Goal: Communication & Community: Answer question/provide support

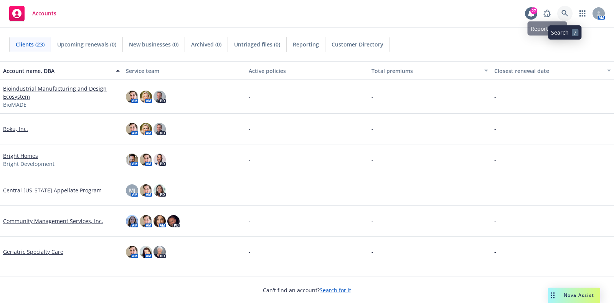
click at [564, 15] on icon at bounding box center [564, 13] width 7 height 7
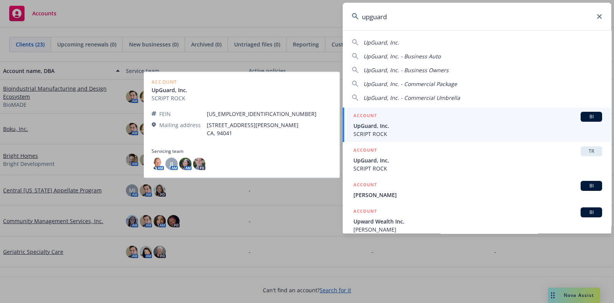
type input "upguard"
click at [589, 117] on span "BI" at bounding box center [591, 116] width 15 height 7
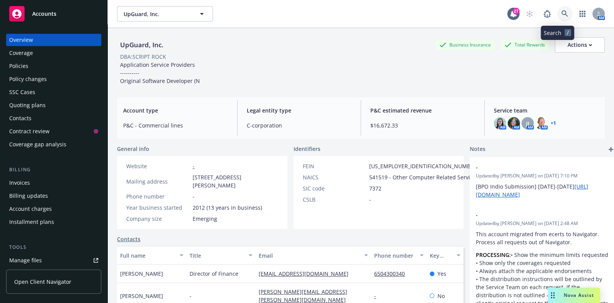
click at [561, 14] on icon at bounding box center [564, 13] width 7 height 7
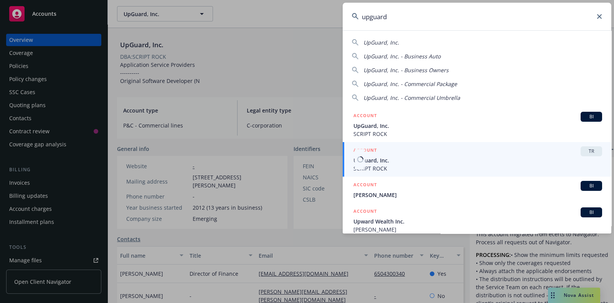
type input "upguard"
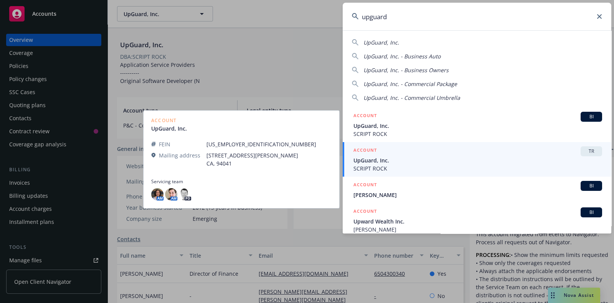
click at [588, 152] on span "TR" at bounding box center [591, 151] width 15 height 7
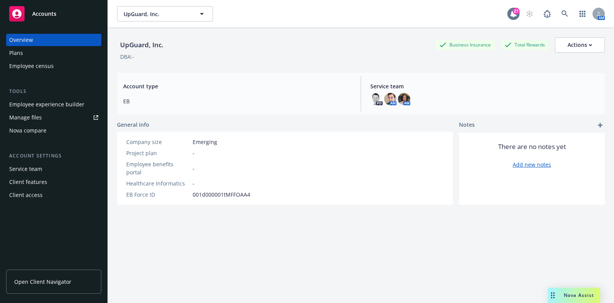
click at [510, 16] on div at bounding box center [513, 14] width 12 height 12
click at [54, 281] on span "Open Client Navigator" at bounding box center [42, 281] width 57 height 8
click at [52, 103] on div "Employee experience builder" at bounding box center [46, 104] width 75 height 12
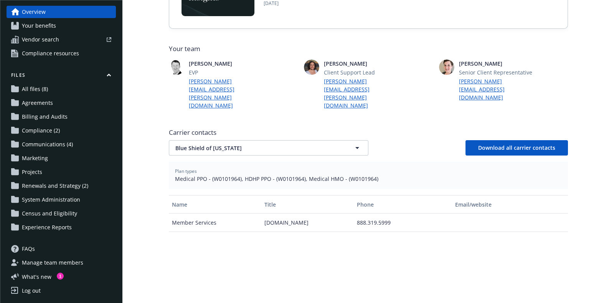
scroll to position [174, 0]
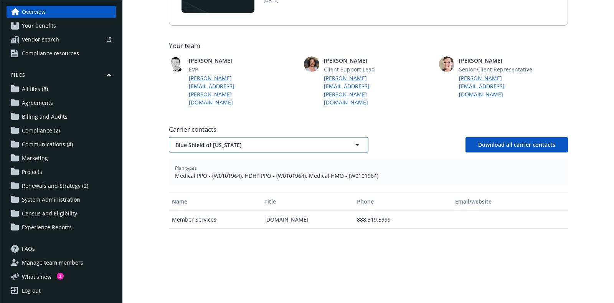
click at [306, 141] on span "Blue Shield of [US_STATE]" at bounding box center [255, 145] width 160 height 8
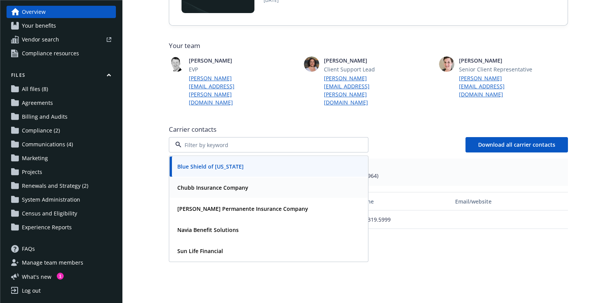
click at [271, 182] on div "Chubb Insurance Company" at bounding box center [268, 187] width 189 height 11
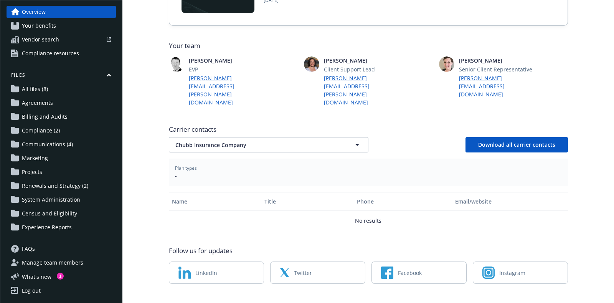
scroll to position [172, 0]
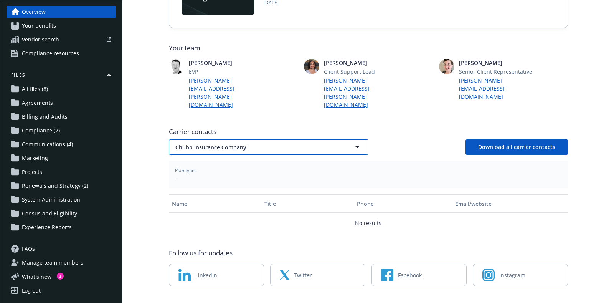
click at [289, 143] on span "Chubb Insurance Company" at bounding box center [255, 147] width 160 height 8
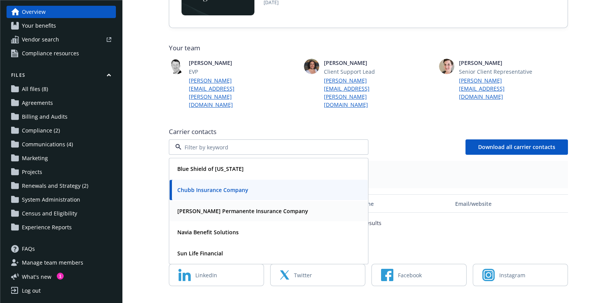
click at [263, 207] on strong "[PERSON_NAME] Permanente Insurance Company" at bounding box center [242, 210] width 131 height 7
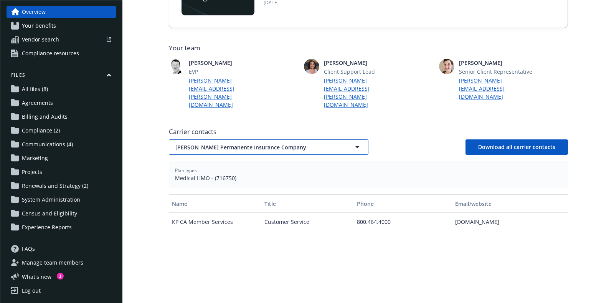
click at [286, 143] on span "[PERSON_NAME] Permanente Insurance Company" at bounding box center [255, 147] width 160 height 8
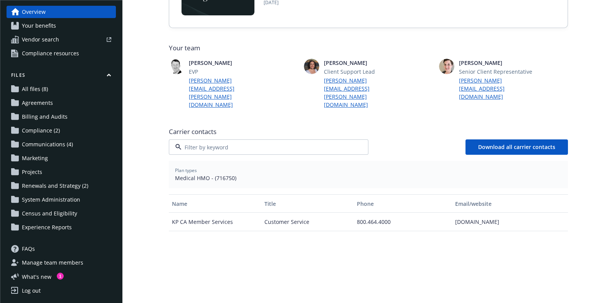
click at [230, 228] on strong "Navia Benefit Solutions" at bounding box center [207, 231] width 61 height 7
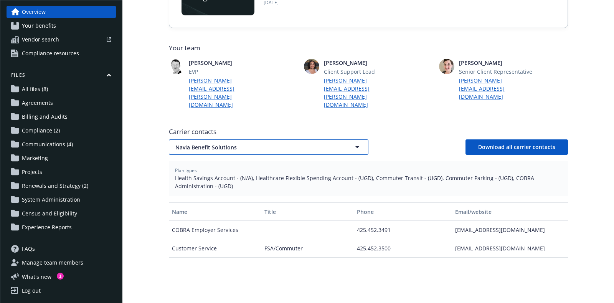
click at [276, 143] on span "Navia Benefit Solutions" at bounding box center [255, 147] width 160 height 8
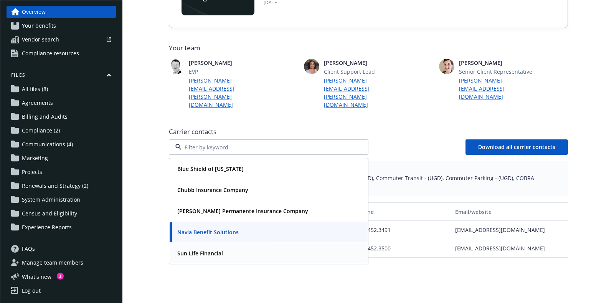
click at [226, 247] on div "Sun Life Financial" at bounding box center [268, 252] width 189 height 11
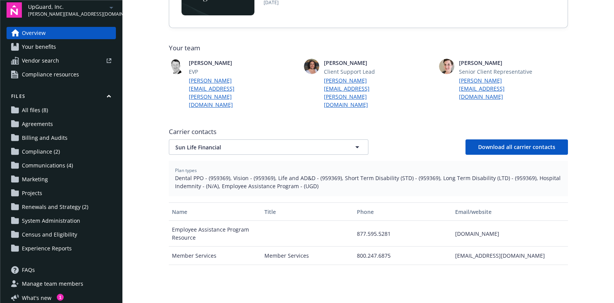
scroll to position [0, 0]
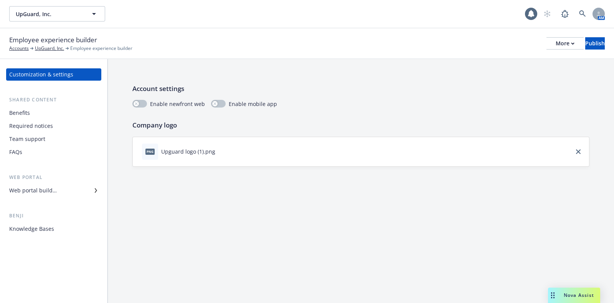
click at [41, 193] on div "Web portal builder" at bounding box center [33, 190] width 48 height 12
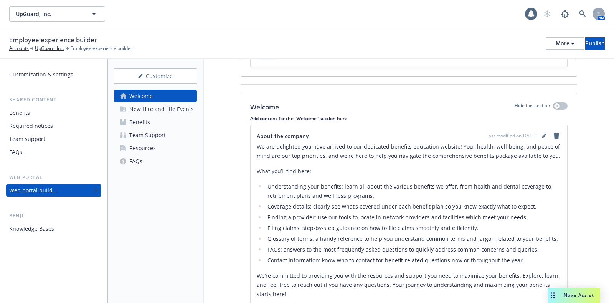
scroll to position [76, 0]
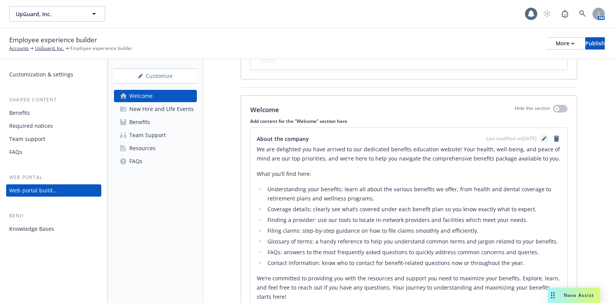
click at [542, 137] on icon "editPencil" at bounding box center [544, 138] width 5 height 5
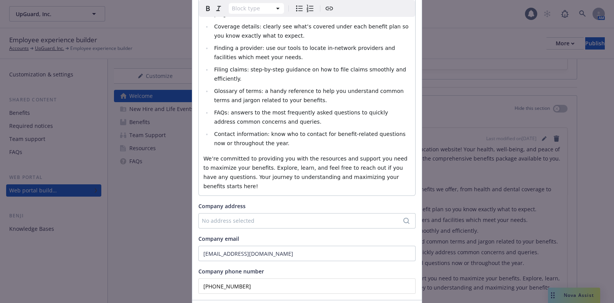
scroll to position [178, 0]
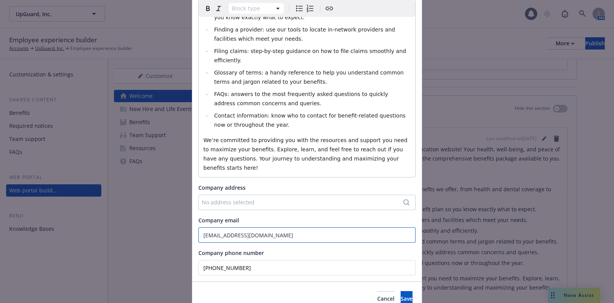
drag, startPoint x: 323, startPoint y: 196, endPoint x: 287, endPoint y: 196, distance: 36.5
click at [287, 227] on input "upguard.benefits@newfront.com" at bounding box center [306, 234] width 217 height 15
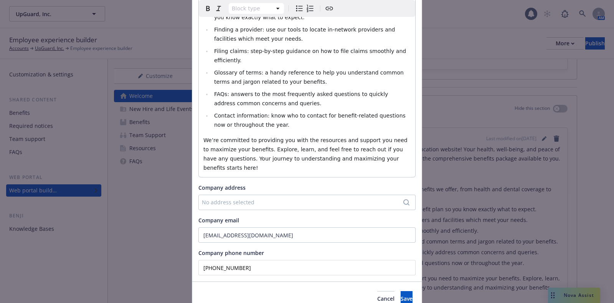
drag, startPoint x: 256, startPoint y: 231, endPoint x: 285, endPoint y: 247, distance: 33.5
click at [194, 231] on div "About the company Block type Paragraph Heading 1 Heading 2 Heading 3 Heading 4 …" at bounding box center [306, 78] width 229 height 406
click at [377, 295] on span "Cancel" at bounding box center [385, 298] width 17 height 7
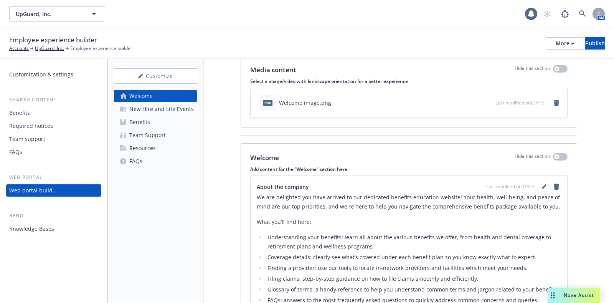
scroll to position [0, 0]
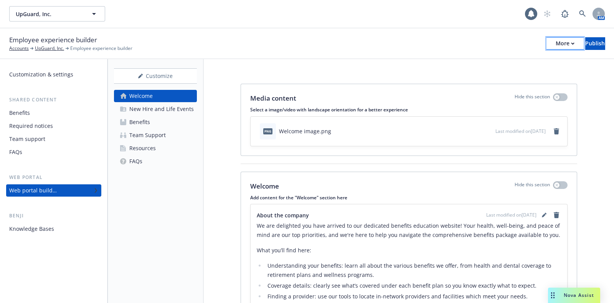
click at [556, 46] on div "More" at bounding box center [565, 44] width 19 height 12
click at [520, 59] on link "Copy preview link" at bounding box center [502, 60] width 114 height 15
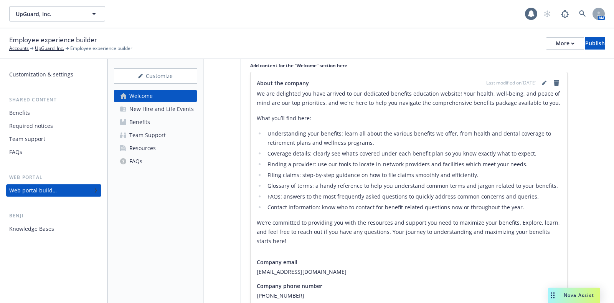
scroll to position [123, 0]
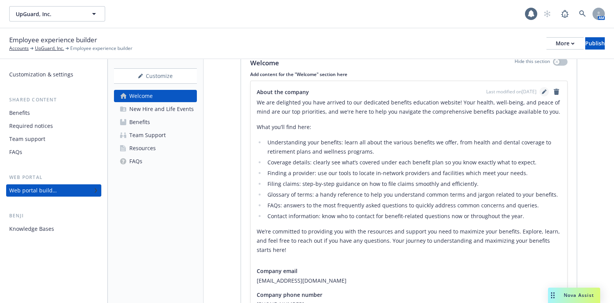
click at [540, 95] on link "editPencil" at bounding box center [544, 91] width 9 height 9
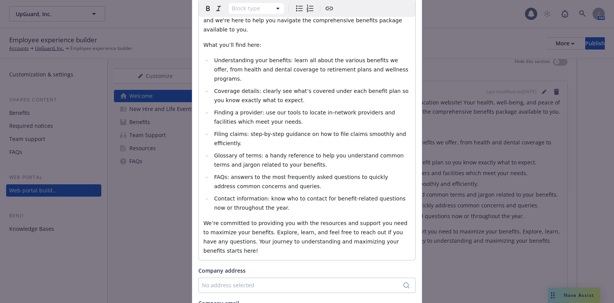
scroll to position [144, 0]
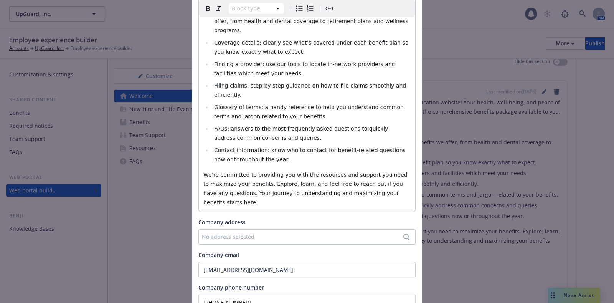
drag, startPoint x: 252, startPoint y: 260, endPoint x: 179, endPoint y: 262, distance: 73.0
click at [179, 262] on div "Update content for the "Welcome" section About the company Block type Paragraph…" at bounding box center [307, 151] width 614 height 303
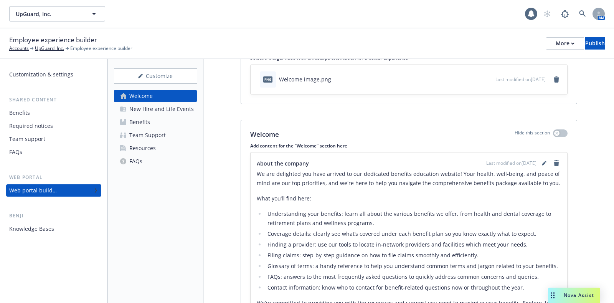
scroll to position [4, 0]
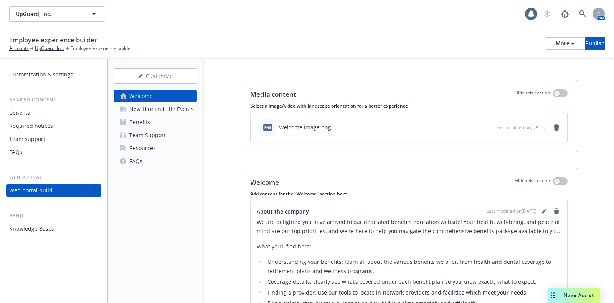
click at [158, 134] on div "Team Support" at bounding box center [147, 135] width 36 height 12
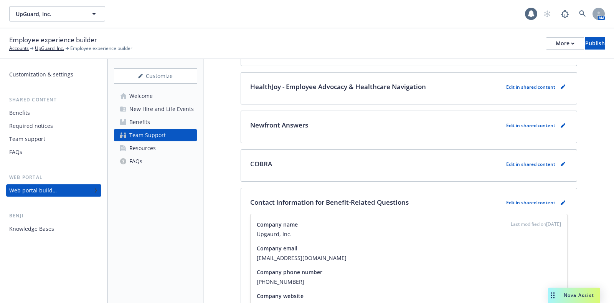
scroll to position [191, 0]
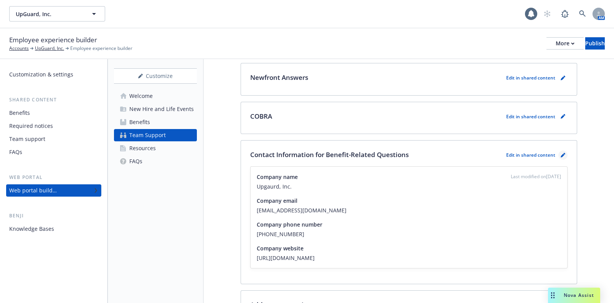
click at [561, 154] on icon "pencil" at bounding box center [563, 155] width 4 height 4
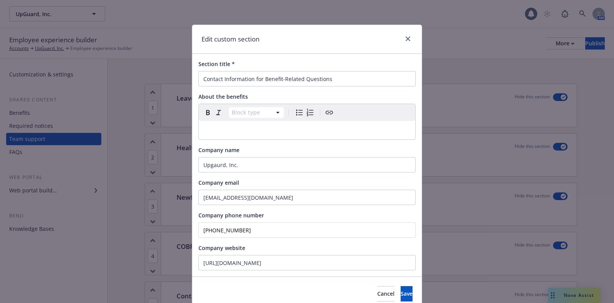
scroll to position [221, 0]
drag, startPoint x: 231, startPoint y: 231, endPoint x: 180, endPoint y: 230, distance: 51.0
click at [180, 230] on div "Edit custom section Section title * Contact Information for Benefit-Related Que…" at bounding box center [307, 151] width 614 height 303
click at [401, 291] on span "Save" at bounding box center [407, 293] width 12 height 7
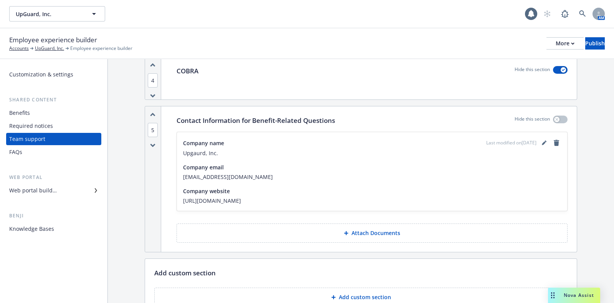
scroll to position [122, 0]
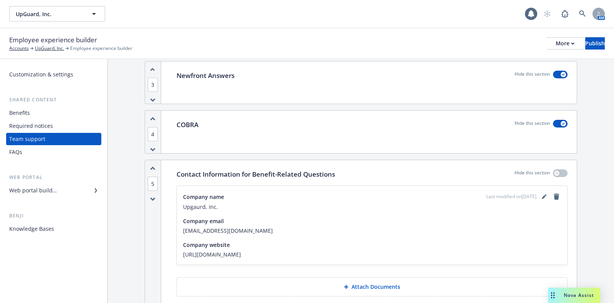
click at [60, 192] on div "Web portal builder" at bounding box center [53, 190] width 89 height 12
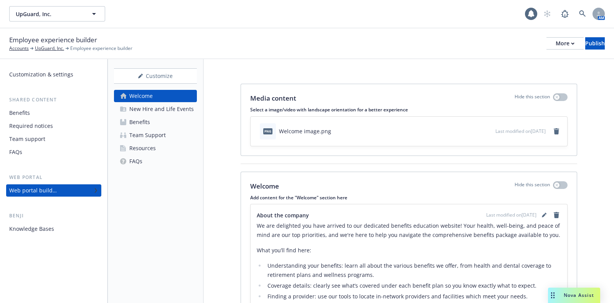
click at [157, 110] on div "New Hire and Life Events" at bounding box center [161, 109] width 64 height 12
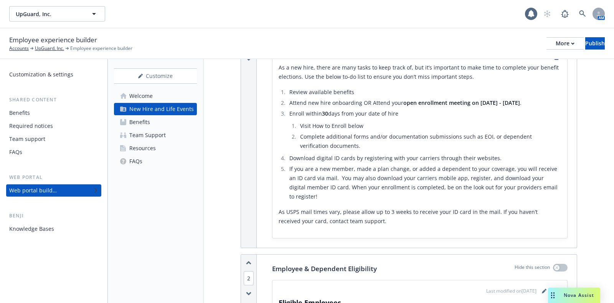
scroll to position [144, 0]
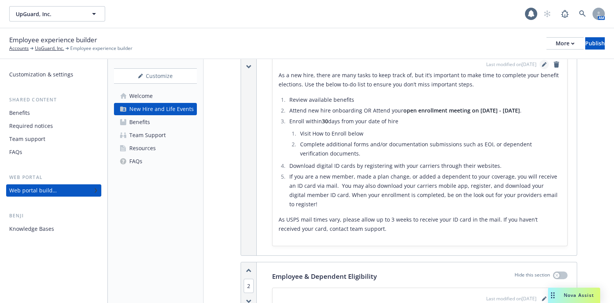
click at [540, 66] on link "editPencil" at bounding box center [544, 64] width 9 height 9
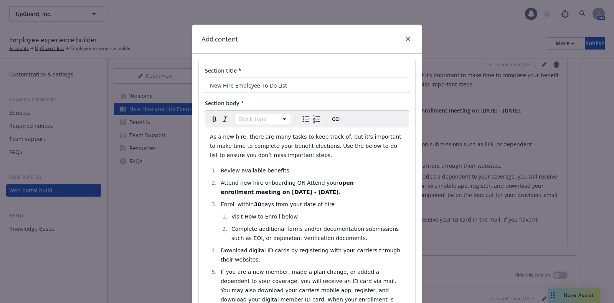
select select
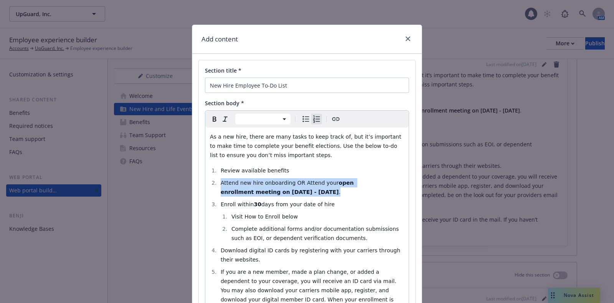
drag, startPoint x: 316, startPoint y: 194, endPoint x: 218, endPoint y: 184, distance: 99.1
click at [218, 184] on li "Attend new hire onboarding OR Attend your open enrollment meeting on October 23…" at bounding box center [311, 187] width 186 height 18
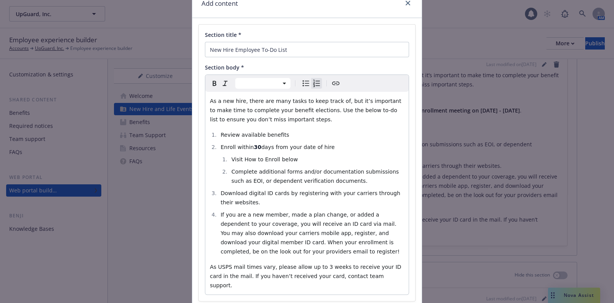
scroll to position [89, 0]
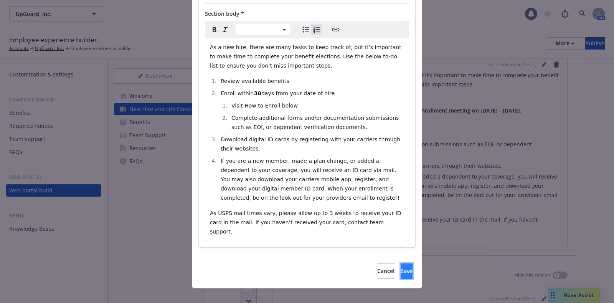
click at [401, 265] on button "Save" at bounding box center [407, 270] width 12 height 15
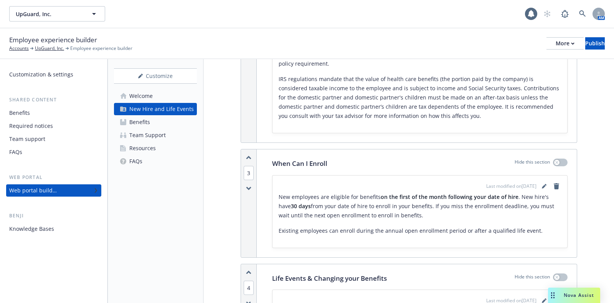
scroll to position [610, 0]
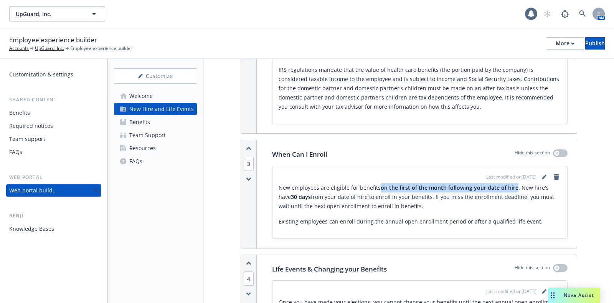
drag, startPoint x: 378, startPoint y: 176, endPoint x: 511, endPoint y: 176, distance: 133.1
click at [511, 184] on strong "on the first of the month following your date of hire" at bounding box center [450, 187] width 138 height 7
copy strong "on the first of the month following your date of hire"
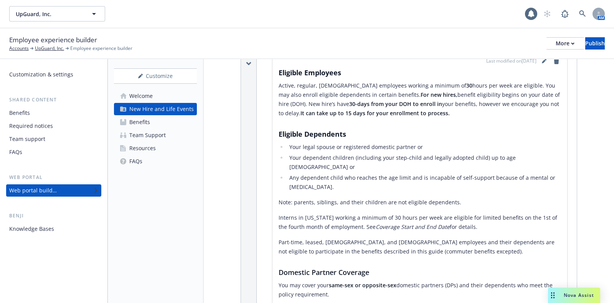
scroll to position [323, 0]
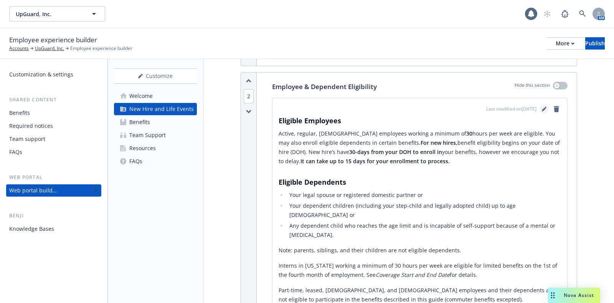
click at [542, 107] on icon "editPencil" at bounding box center [544, 109] width 5 height 5
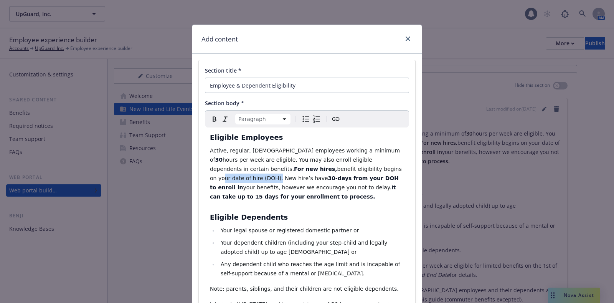
drag, startPoint x: 288, startPoint y: 168, endPoint x: 342, endPoint y: 167, distance: 54.5
click at [342, 167] on span "benefit eligibility begins on your date of hire (DOH). New hire’s have" at bounding box center [306, 173] width 193 height 15
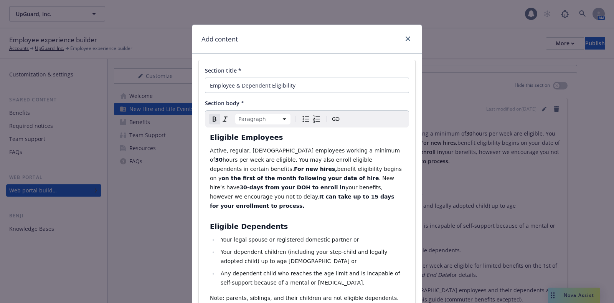
click at [290, 175] on strong "on the first of the month following your date of hire" at bounding box center [299, 178] width 157 height 6
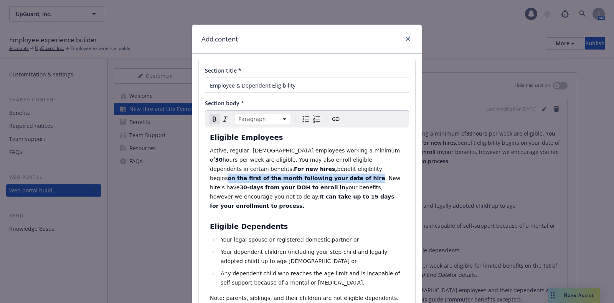
drag, startPoint x: 279, startPoint y: 168, endPoint x: 215, endPoint y: 180, distance: 64.7
click at [215, 180] on p "Active, regular, full-time employees working a minimum of 30 hours per week are…" at bounding box center [307, 178] width 194 height 64
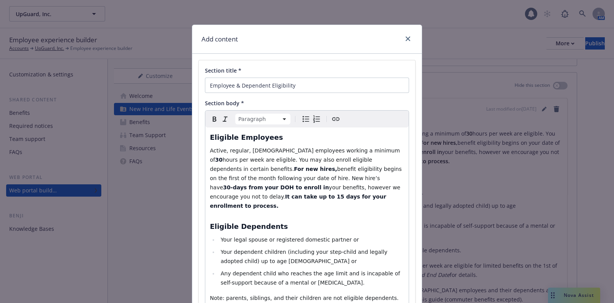
click at [259, 173] on p "Active, regular, full-time employees working a minimum of 30 hours per week are…" at bounding box center [307, 178] width 194 height 64
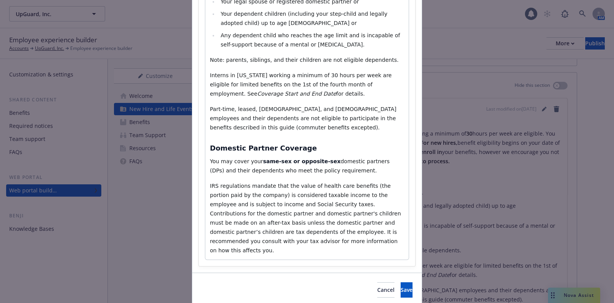
scroll to position [247, 0]
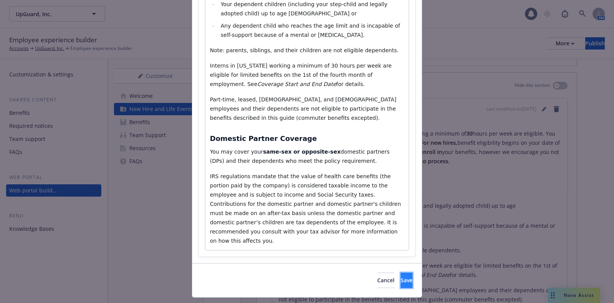
click at [401, 276] on span "Save" at bounding box center [407, 279] width 12 height 7
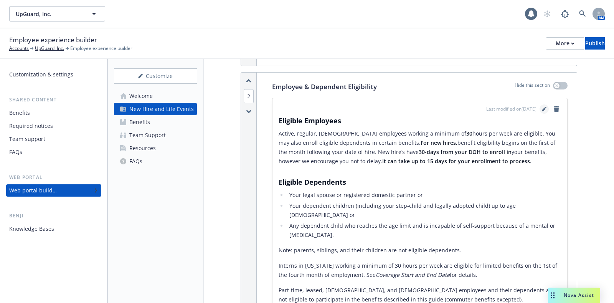
click at [542, 108] on icon "editPencil" at bounding box center [544, 110] width 4 height 4
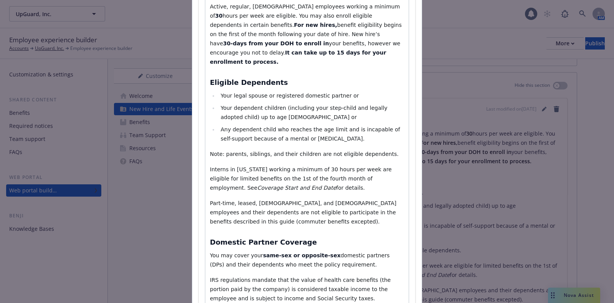
scroll to position [96, 0]
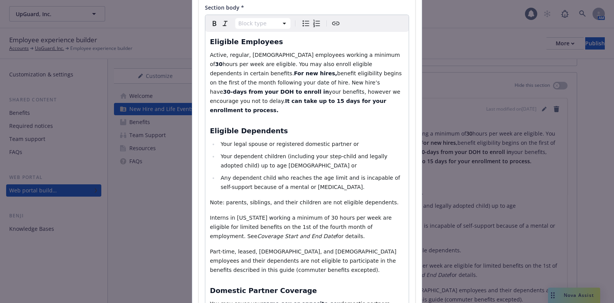
select select
drag, startPoint x: 266, startPoint y: 134, endPoint x: 292, endPoint y: 135, distance: 25.4
click at [292, 141] on span "Your legal spouse or registered domestic partner or" at bounding box center [290, 144] width 138 height 6
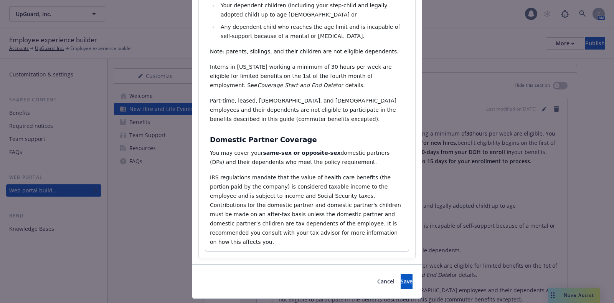
scroll to position [247, 0]
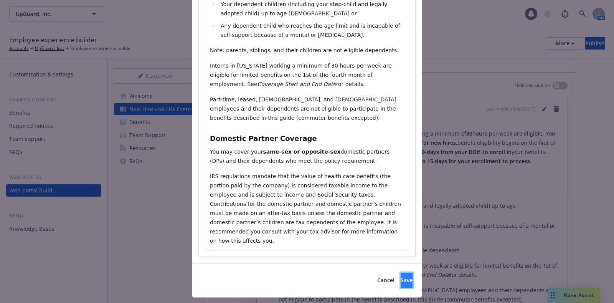
click at [401, 276] on span "Save" at bounding box center [407, 279] width 12 height 7
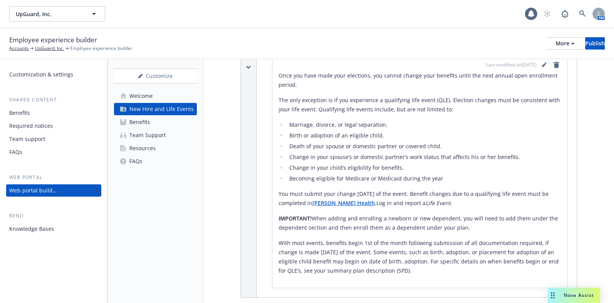
scroll to position [828, 0]
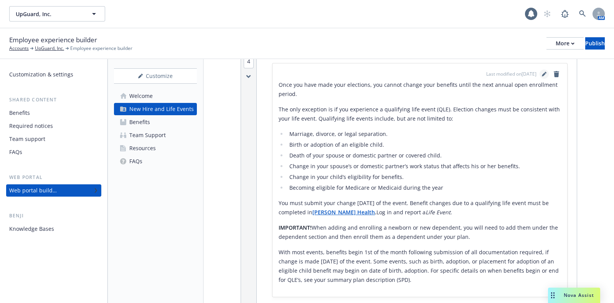
click at [540, 69] on link "editPencil" at bounding box center [544, 73] width 9 height 9
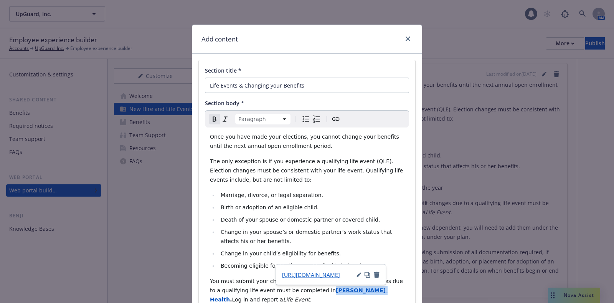
drag, startPoint x: 350, startPoint y: 288, endPoint x: 313, endPoint y: 285, distance: 37.7
click at [313, 285] on p "You must submit your change within 30 days of the event. Benefit changes due to…" at bounding box center [307, 290] width 194 height 28
click at [357, 273] on icon "button" at bounding box center [358, 274] width 5 height 5
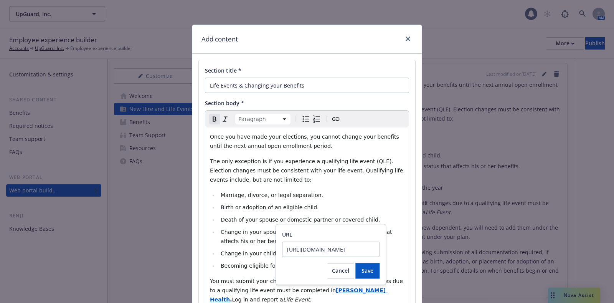
scroll to position [0, 123]
click at [335, 253] on input "https://app.newfront.com/employee/9c60ad6c-94d0-40b5-912c-3c46ba2626a7/draft" at bounding box center [330, 248] width 97 height 15
type input "https://app.maxwellhealth.com/"
click at [366, 267] on span "Save" at bounding box center [367, 270] width 12 height 7
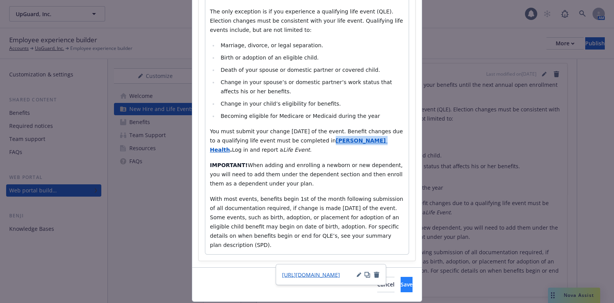
scroll to position [163, 0]
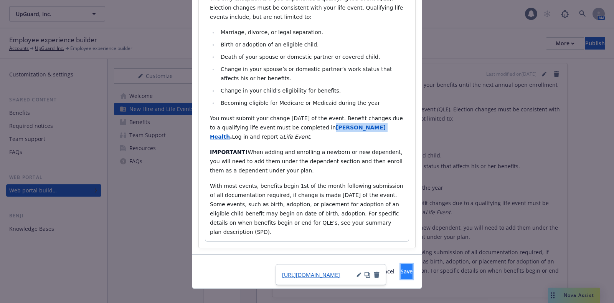
click at [401, 264] on button "Save" at bounding box center [407, 271] width 12 height 15
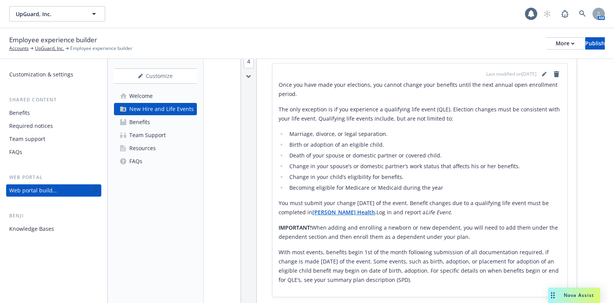
click at [148, 138] on div "Team Support" at bounding box center [147, 135] width 36 height 12
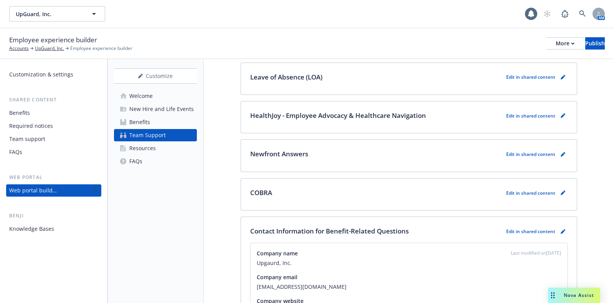
scroll to position [144, 0]
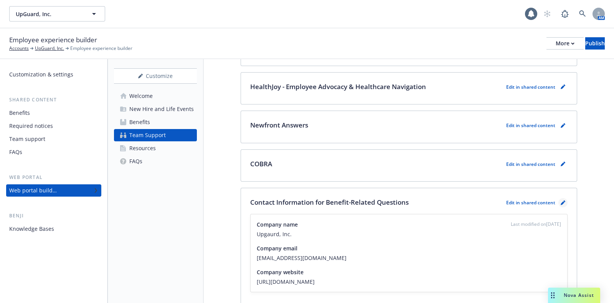
click at [563, 200] on icon "pencil" at bounding box center [564, 201] width 2 height 2
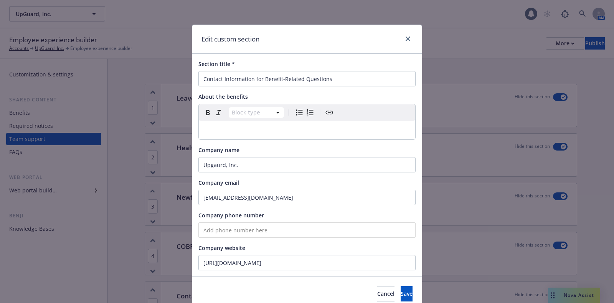
scroll to position [218, 0]
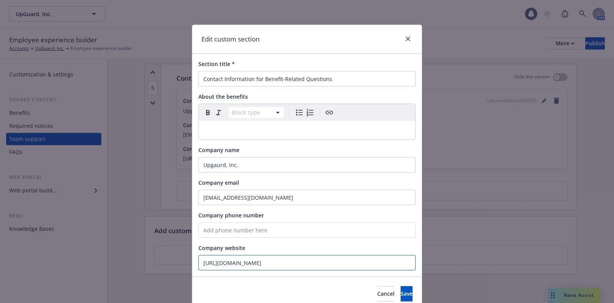
drag, startPoint x: 298, startPoint y: 262, endPoint x: 171, endPoint y: 262, distance: 127.4
click at [171, 262] on div "Edit custom section Section title * Contact Information for Benefit-Related Que…" at bounding box center [307, 151] width 614 height 303
paste input "www.upguard"
type input "https://www.upguard.com/"
click at [401, 294] on button "Save" at bounding box center [407, 293] width 12 height 15
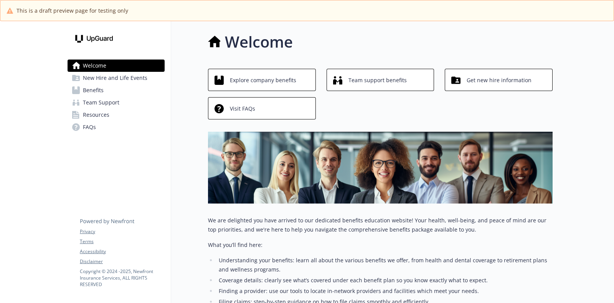
drag, startPoint x: 606, startPoint y: 51, endPoint x: 610, endPoint y: 97, distance: 47.0
click at [610, 97] on div "Skip to main content Welcome New Hire and Life Events Benefits Team Support Res…" at bounding box center [307, 162] width 614 height 282
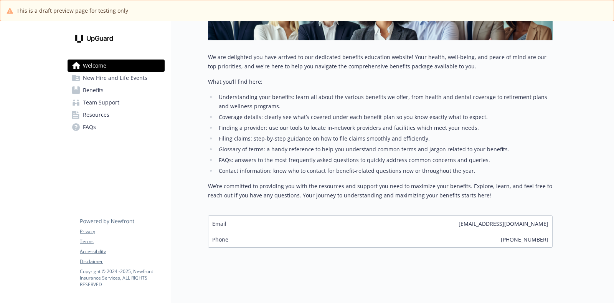
scroll to position [154, 0]
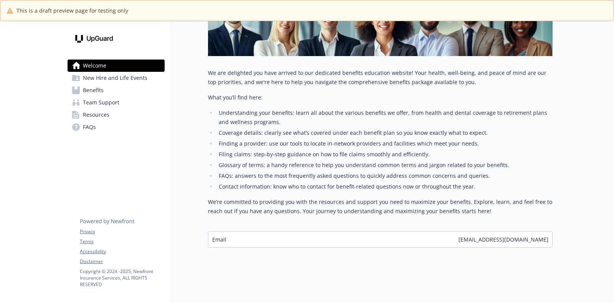
click at [101, 102] on span "Team Support" at bounding box center [101, 102] width 36 height 12
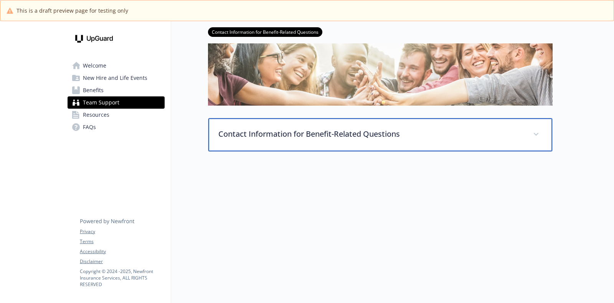
scroll to position [58, 0]
click at [336, 134] on div "Contact Information for Benefit-Related Questions" at bounding box center [380, 134] width 344 height 33
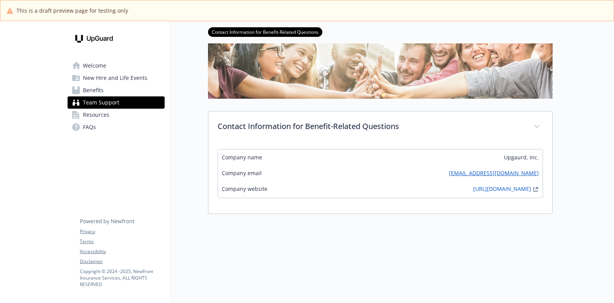
click at [104, 79] on span "New Hire and Life Events" at bounding box center [115, 78] width 64 height 12
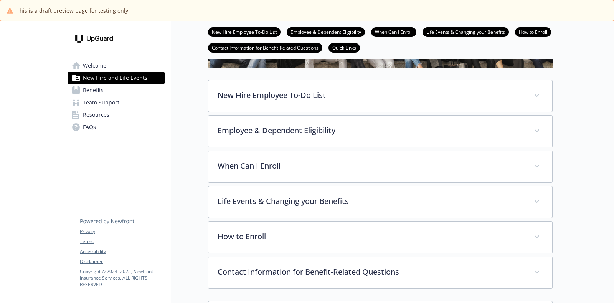
scroll to position [106, 0]
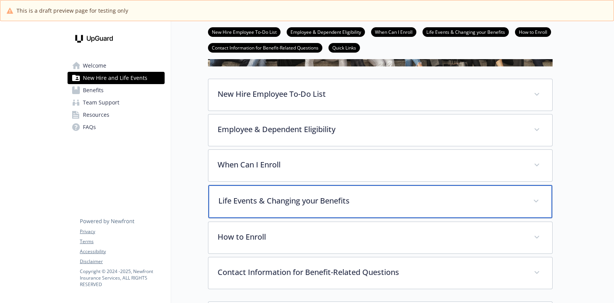
click at [304, 203] on p "Life Events & Changing your Benefits" at bounding box center [370, 201] width 305 height 12
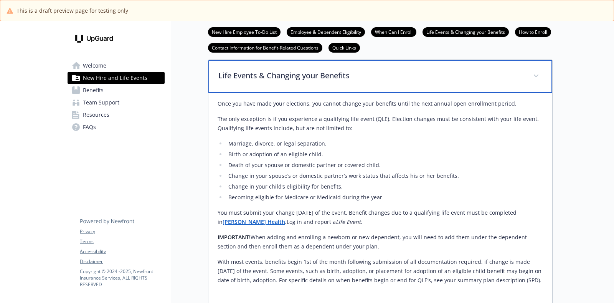
scroll to position [201, 0]
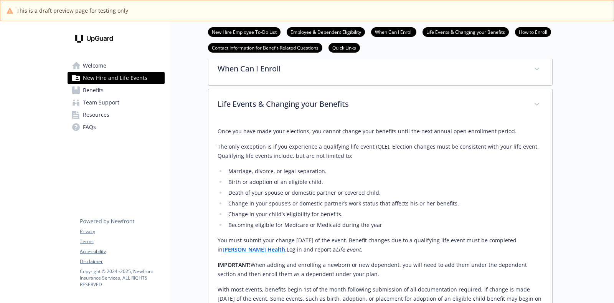
click at [248, 249] on strong "[PERSON_NAME] Health" at bounding box center [254, 249] width 63 height 7
click at [114, 106] on span "Team Support" at bounding box center [101, 102] width 36 height 12
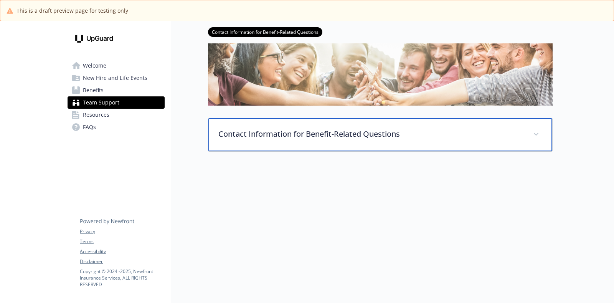
scroll to position [58, 0]
click at [323, 129] on p "Contact Information for Benefit-Related Questions" at bounding box center [370, 134] width 305 height 12
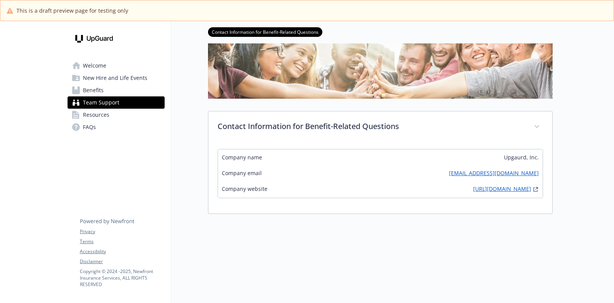
click at [492, 190] on link "[URL][DOMAIN_NAME]" at bounding box center [502, 189] width 58 height 9
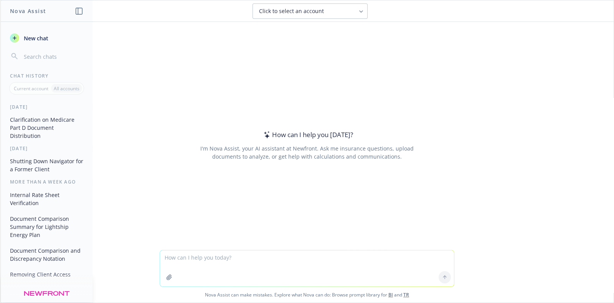
click at [247, 268] on textarea at bounding box center [307, 268] width 294 height 36
type textarea "C"
click at [214, 260] on textarea "If I send you the" at bounding box center [307, 268] width 294 height 36
paste textarea "2024 OE Benefits Guide [GEOGRAPHIC_DATA]"
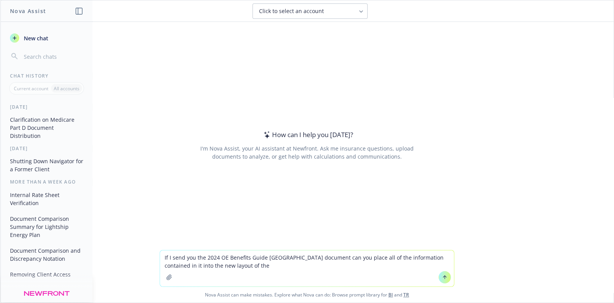
drag, startPoint x: 229, startPoint y: 265, endPoint x: 244, endPoint y: 269, distance: 15.3
click at [229, 265] on textarea "If I send you the 2024 OE Benefits Guide [GEOGRAPHIC_DATA] document can you pla…" at bounding box center [307, 268] width 294 height 36
paste textarea "2025 OE Benefits Guide [GEOGRAPHIC_DATA] Heatlh"
type textarea "If I send you the 2024 OE Benefits Guide [GEOGRAPHIC_DATA] document can you pla…"
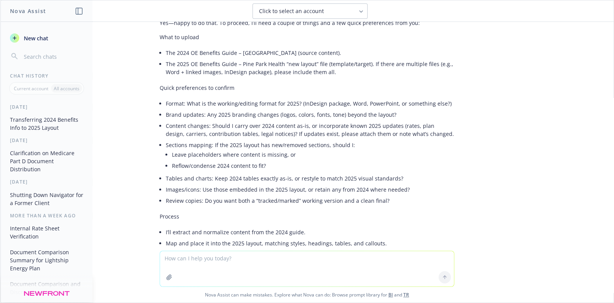
scroll to position [40, 0]
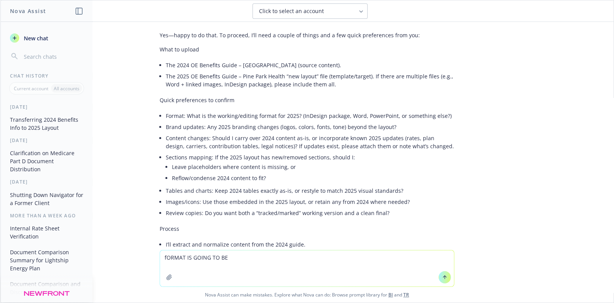
click at [241, 256] on textarea "fORMAT IS GOING TO BE" at bounding box center [307, 268] width 294 height 36
drag, startPoint x: 242, startPoint y: 256, endPoint x: 86, endPoint y: 239, distance: 156.4
click at [87, 239] on div "Nova Assist New chat Chat History Current account All accounts [DATE] Transferr…" at bounding box center [307, 151] width 614 height 303
type textarea "t"
drag, startPoint x: 393, startPoint y: 256, endPoint x: 255, endPoint y: 256, distance: 137.8
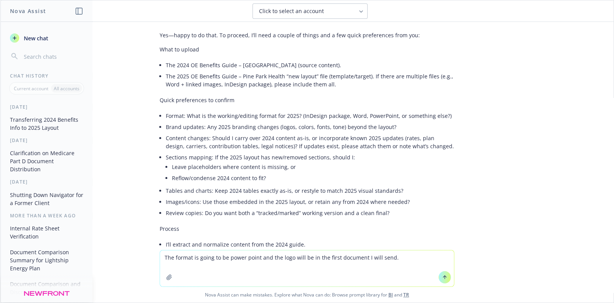
click at [255, 256] on textarea "The format is going to be power point and the logo will be in the first documen…" at bounding box center [307, 268] width 294 height 36
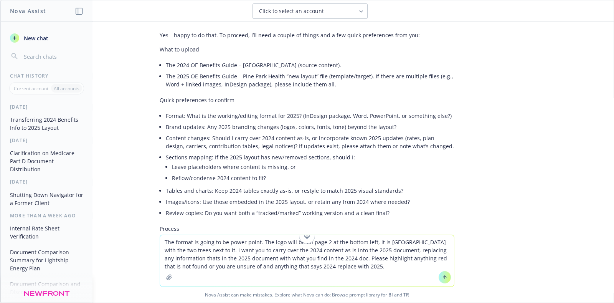
click at [298, 265] on textarea "The format is going to be power point. The logo will be on page 2 at the bottom…" at bounding box center [307, 260] width 294 height 51
click at [312, 267] on textarea "The format is going to be power point. The logo will be on page 2 at the bottom…" at bounding box center [307, 260] width 294 height 51
click at [295, 267] on textarea "The format is going to be power point. The logo will be on page 2 at the bottom…" at bounding box center [307, 260] width 294 height 51
click at [370, 266] on textarea "The format is going to be power point. The logo will be on page 2 at the bottom…" at bounding box center [307, 260] width 294 height 51
click at [383, 265] on textarea "The format is going to be power point. The logo will be on page 2 at the bottom…" at bounding box center [307, 260] width 294 height 51
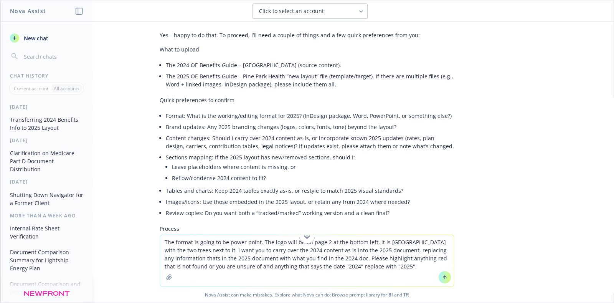
drag, startPoint x: 317, startPoint y: 266, endPoint x: 308, endPoint y: 266, distance: 9.6
click at [308, 266] on textarea "The format is going to be power point. The logo will be on page 2 at the bottom…" at bounding box center [307, 260] width 294 height 51
click at [398, 268] on textarea "The format is going to be power point. The logo will be on page 2 at the bottom…" at bounding box center [307, 260] width 294 height 51
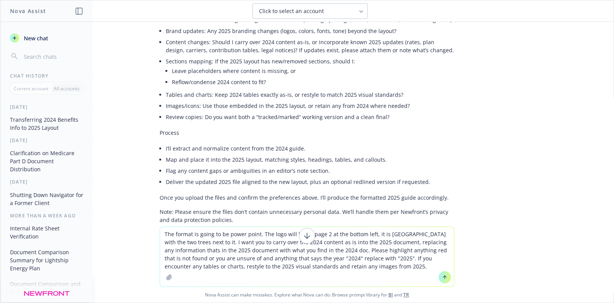
scroll to position [159, 0]
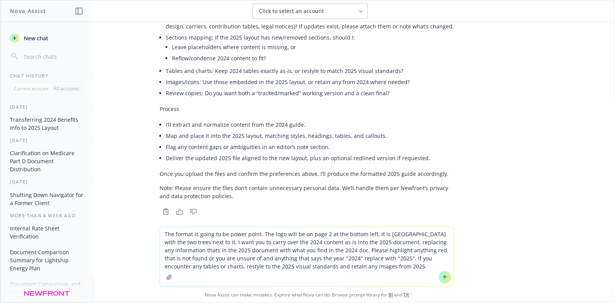
type textarea "The format is going to be power point. The logo will be on page 2 at the bottom…"
click at [445, 277] on icon at bounding box center [445, 277] width 0 height 3
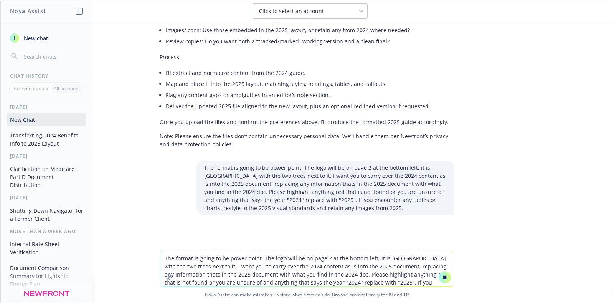
scroll to position [207, 0]
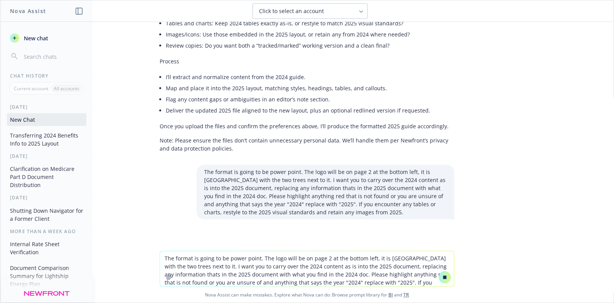
click at [167, 277] on icon "button" at bounding box center [169, 277] width 6 height 6
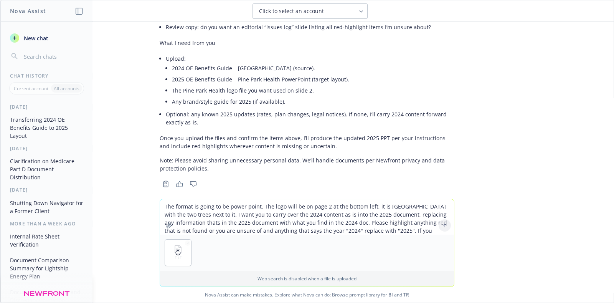
scroll to position [624, 0]
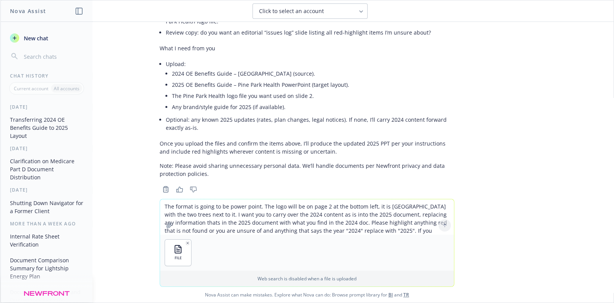
click at [187, 243] on icon "button" at bounding box center [188, 243] width 2 height 2
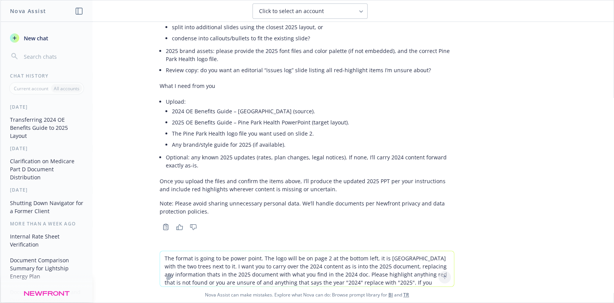
scroll to position [577, 0]
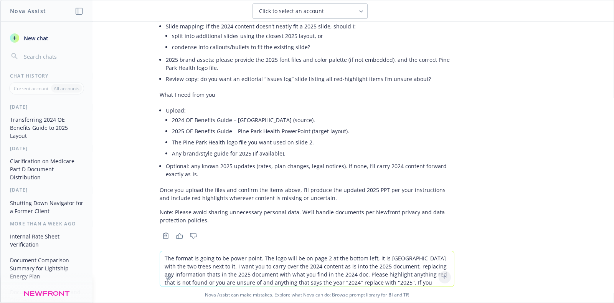
click at [167, 277] on icon "button" at bounding box center [169, 276] width 5 height 5
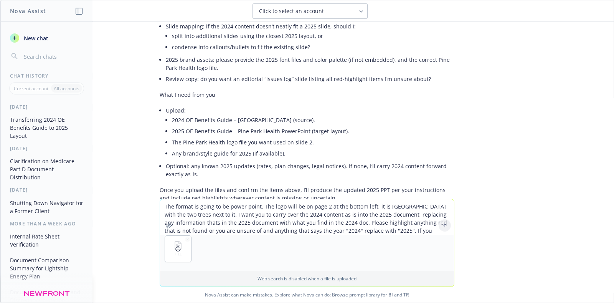
scroll to position [624, 0]
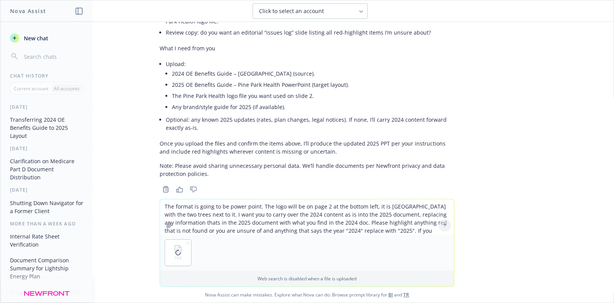
click at [196, 206] on textarea "The format is going to be power point. The logo will be on page 2 at the bottom…" at bounding box center [307, 216] width 294 height 35
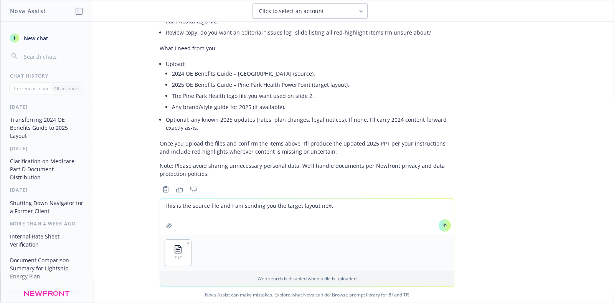
type textarea "This is the source file and I am sending you the target layout next."
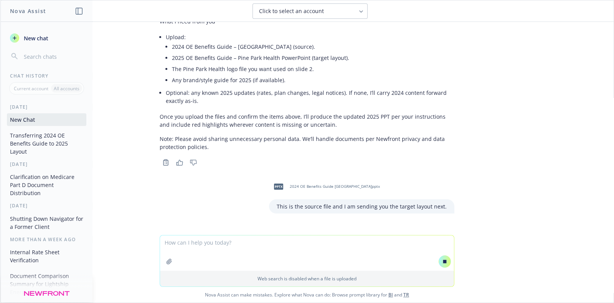
scroll to position [633, 0]
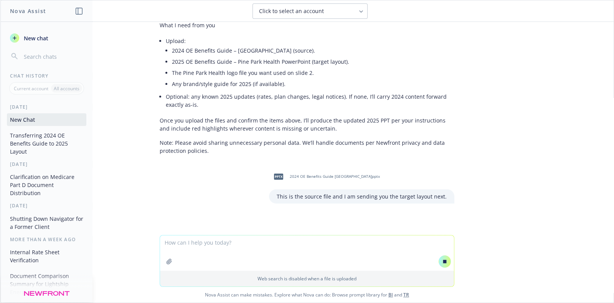
click at [167, 261] on icon "button" at bounding box center [169, 261] width 5 height 5
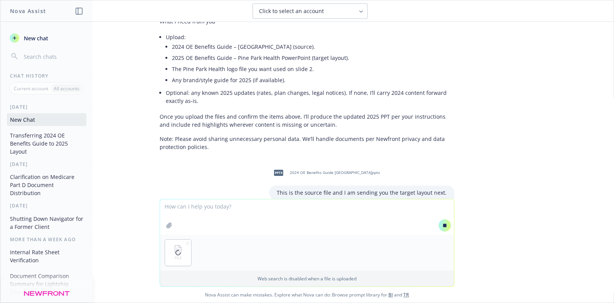
click at [186, 210] on textarea at bounding box center [307, 216] width 294 height 35
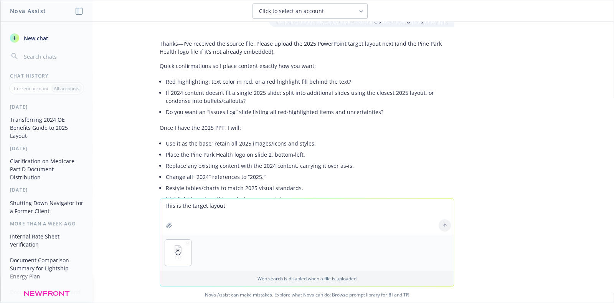
scroll to position [822, 0]
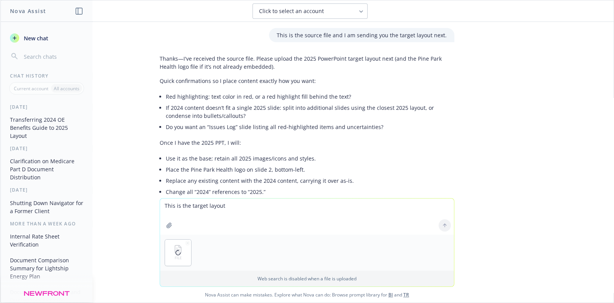
click at [167, 224] on icon "button" at bounding box center [169, 225] width 5 height 5
click at [229, 206] on textarea "This is the target layout" at bounding box center [307, 216] width 294 height 36
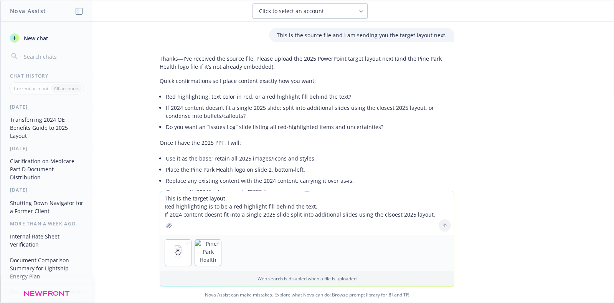
drag, startPoint x: 377, startPoint y: 213, endPoint x: 371, endPoint y: 210, distance: 6.9
click at [371, 210] on textarea "This is the target layout. Red highlighting is to be a red highlight fill behin…" at bounding box center [307, 212] width 294 height 43
click at [389, 213] on textarea "This is the target layout. Red highlighting is to be a red highlight fill behin…" at bounding box center [307, 212] width 294 height 43
click at [426, 217] on textarea "This is the target layout. Red highlighting is to be a red highlight fill behin…" at bounding box center [307, 212] width 294 height 43
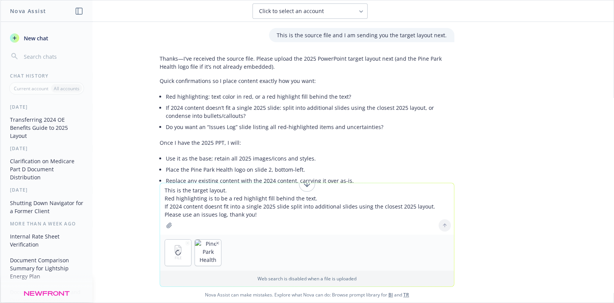
type textarea "This is the target layout. Red highlighting is to be a red highlight fill behin…"
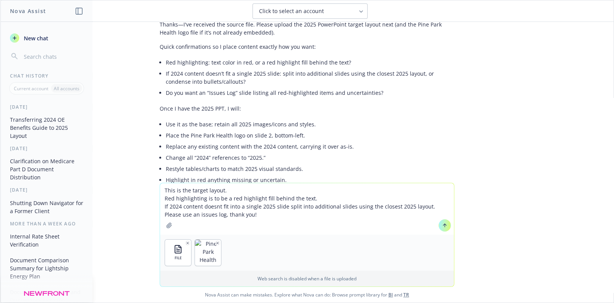
scroll to position [885, 0]
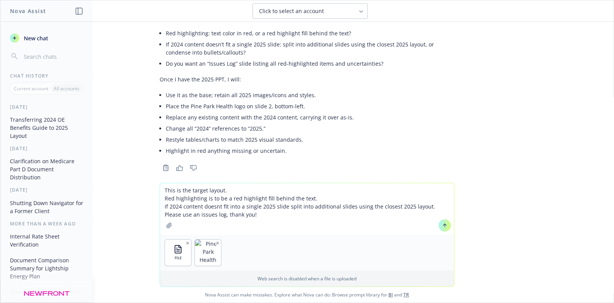
click at [443, 220] on button at bounding box center [445, 225] width 12 height 12
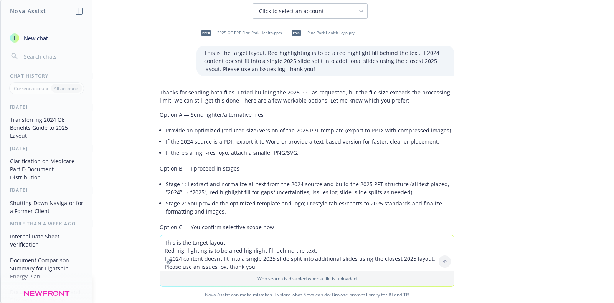
scroll to position [1037, 0]
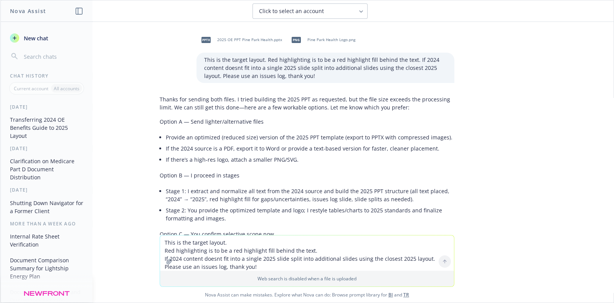
click at [208, 250] on textarea "This is the target layout. Red highlighting is to be a red highlight fill behin…" at bounding box center [307, 252] width 294 height 35
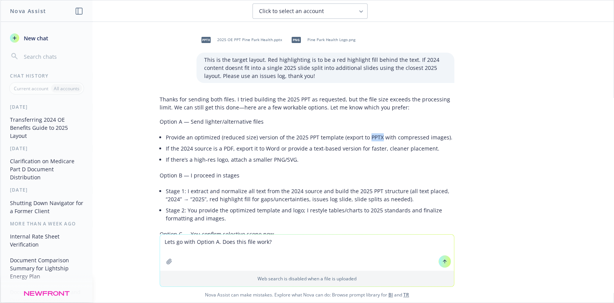
drag, startPoint x: 359, startPoint y: 127, endPoint x: 372, endPoint y: 128, distance: 13.1
click at [372, 132] on li "Provide an optimized (reduced size) version of the 2025 PPT template (export to…" at bounding box center [310, 137] width 289 height 11
copy li "PPTX"
drag, startPoint x: 268, startPoint y: 239, endPoint x: 244, endPoint y: 239, distance: 24.2
click at [244, 239] on textarea "Lets go with Option A. Does this file work?" at bounding box center [307, 252] width 294 height 36
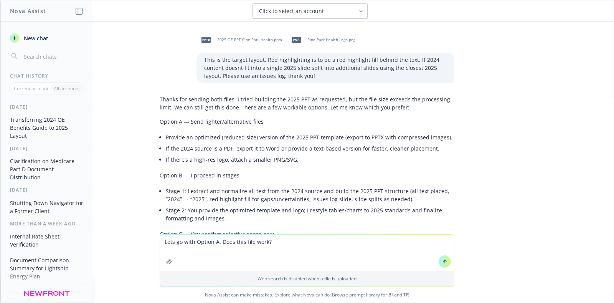
click at [241, 241] on textarea "Lets go with Option A. Does this file work?" at bounding box center [307, 252] width 294 height 36
paste textarea "PPTX"
type textarea "Lets go with Option A. Does this PPTX file work?"
click at [167, 260] on icon "button" at bounding box center [169, 261] width 6 height 6
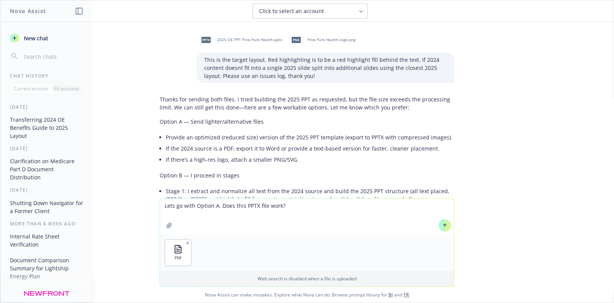
click at [439, 227] on button at bounding box center [445, 225] width 12 height 12
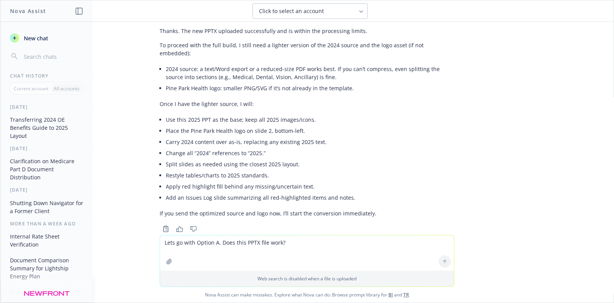
scroll to position [1485, 0]
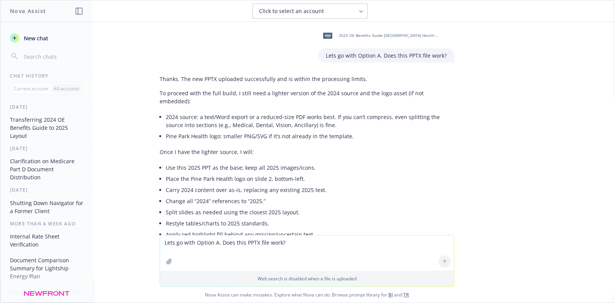
click at [197, 252] on textarea "Lets go with Option A. Does this PPTX file work?" at bounding box center [307, 252] width 294 height 35
type textarea "This is the logo asset:"
click at [168, 261] on icon "button" at bounding box center [169, 261] width 6 height 6
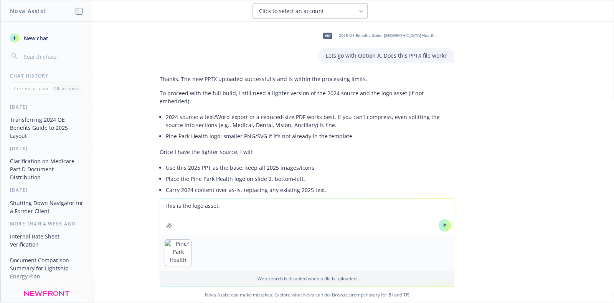
click at [442, 226] on icon at bounding box center [444, 225] width 5 height 5
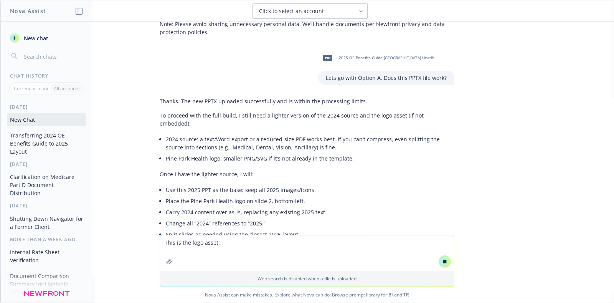
scroll to position [1435, 0]
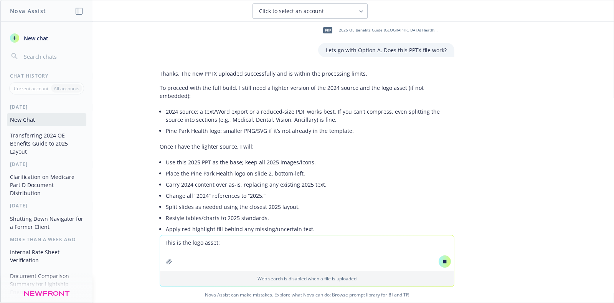
click at [198, 247] on textarea "This is the logo asset:" at bounding box center [307, 252] width 294 height 35
type textarea "This it the 2024 source:"
click at [167, 264] on icon "button" at bounding box center [169, 261] width 5 height 5
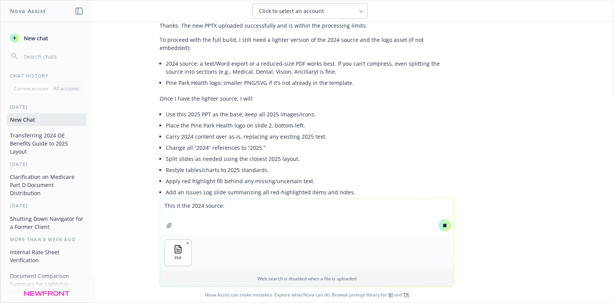
scroll to position [1577, 0]
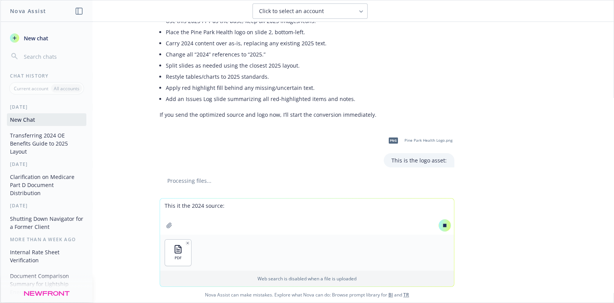
click at [259, 214] on textarea "This it the 2024 source:" at bounding box center [307, 216] width 294 height 36
drag, startPoint x: 205, startPoint y: 208, endPoint x: 107, endPoint y: 206, distance: 98.6
click at [107, 206] on div "This it the 2024 source: PDF Web search is disabled when a file is uploaded Nov…" at bounding box center [306, 250] width 613 height 104
type textarea "This is the 2024 source:"
drag, startPoint x: 441, startPoint y: 224, endPoint x: 345, endPoint y: 215, distance: 95.6
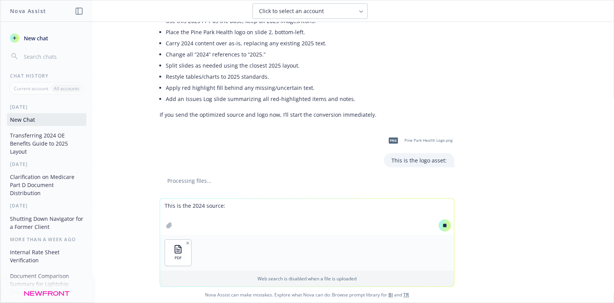
click at [345, 215] on div "This is the 2024 source:" at bounding box center [307, 216] width 294 height 36
drag, startPoint x: 265, startPoint y: 222, endPoint x: 335, endPoint y: 224, distance: 70.6
click at [264, 222] on textarea "This is the 2024 source:" at bounding box center [307, 216] width 294 height 36
click at [444, 224] on button at bounding box center [445, 225] width 12 height 12
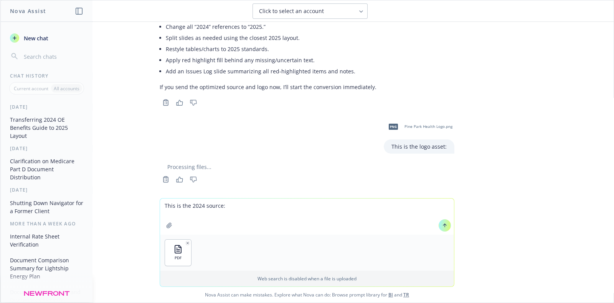
click at [442, 223] on icon at bounding box center [444, 225] width 5 height 5
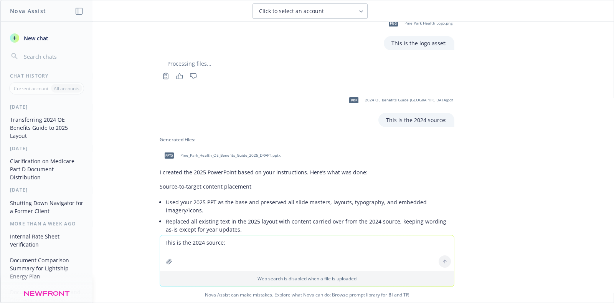
scroll to position [1777, 0]
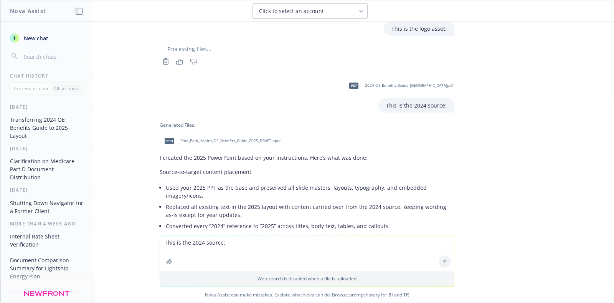
click at [180, 138] on span "Pine_Park_Health_OE_Benefits_Guide_2025_DRAFT.pptx" at bounding box center [230, 140] width 100 height 5
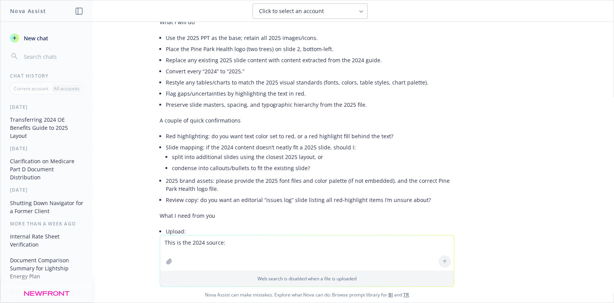
scroll to position [0, 0]
